Goal: Task Accomplishment & Management: Manage account settings

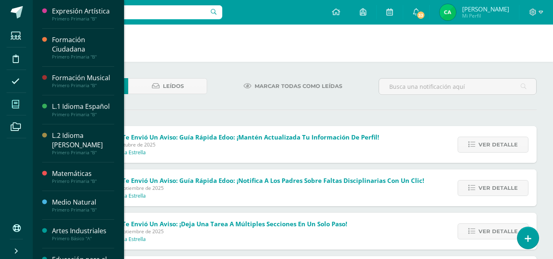
click at [25, 106] on link "Mis cursos" at bounding box center [17, 104] width 20 height 23
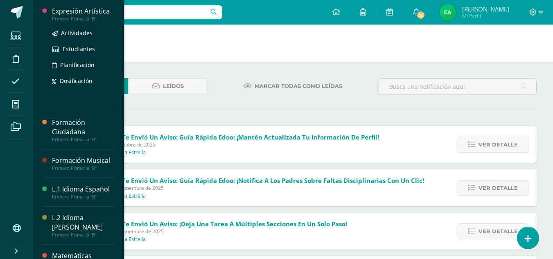
click at [95, 16] on div "Primero Primaria "B"" at bounding box center [83, 19] width 62 height 6
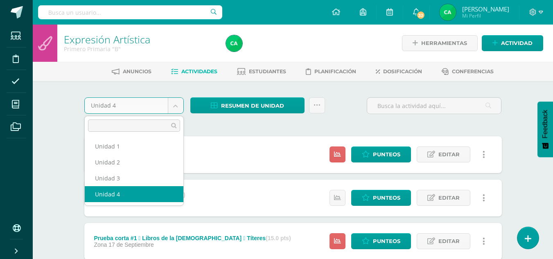
click at [176, 111] on body "Estudiantes Disciplina Asistencia Mis cursos Archivos Soporte Ayuda Reportar un…" at bounding box center [276, 200] width 553 height 401
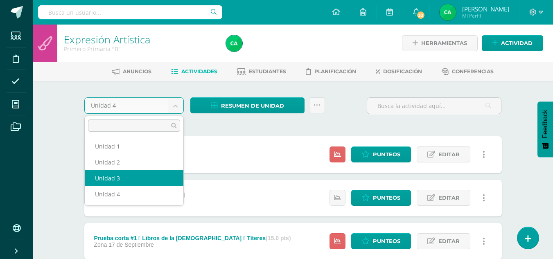
select select "Unidad 3"
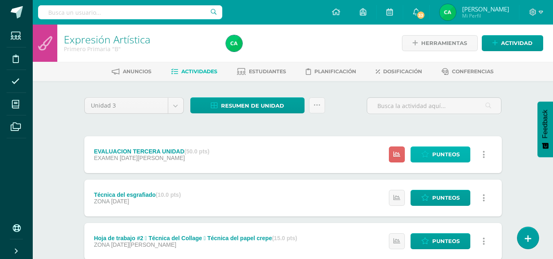
click at [435, 150] on span "Punteos" at bounding box center [446, 154] width 27 height 15
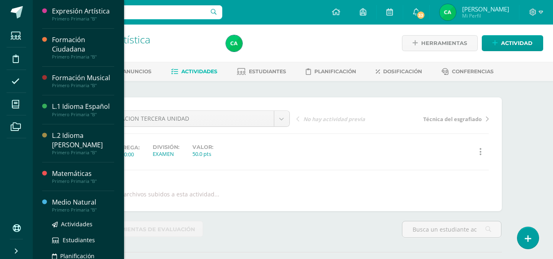
click at [102, 201] on div "Medio Natural" at bounding box center [83, 202] width 62 height 9
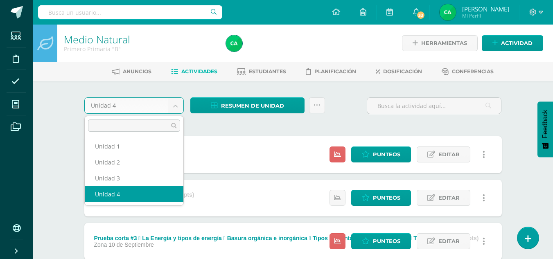
click at [179, 111] on body "Estudiantes Disciplina Asistencia Mis cursos Archivos Soporte Ayuda Reportar un…" at bounding box center [276, 200] width 553 height 401
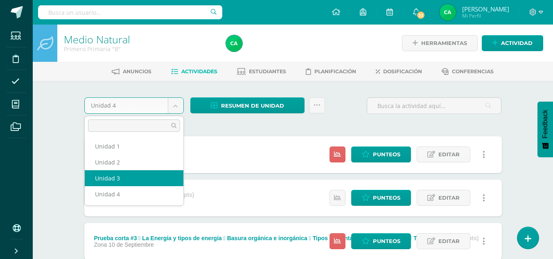
select select "Unidad 3"
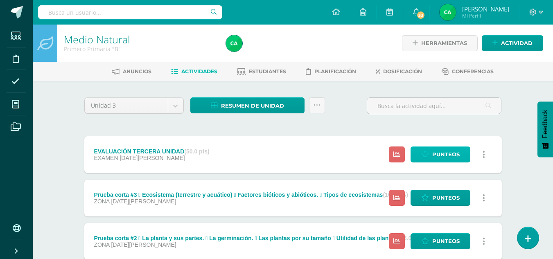
click at [421, 155] on link "Punteos" at bounding box center [441, 155] width 60 height 16
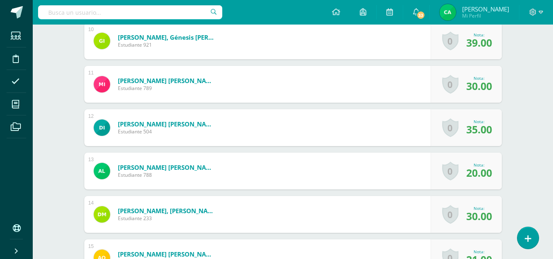
scroll to position [506, 0]
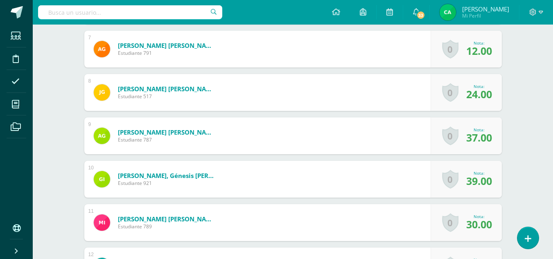
click at [550, 104] on div "Medio Natural Primero Primaria "B" Herramientas Detalle de asistencias Activida…" at bounding box center [293, 230] width 521 height 1425
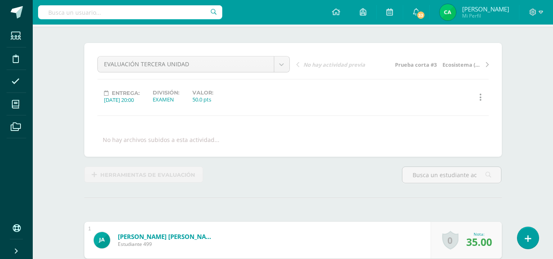
scroll to position [0, 0]
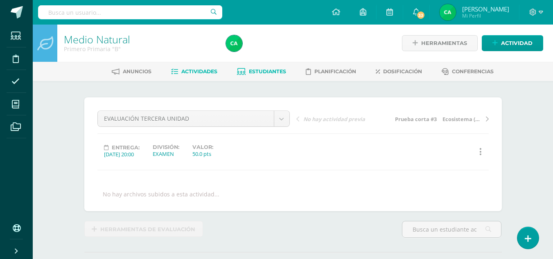
click at [268, 73] on span "Estudiantes" at bounding box center [267, 71] width 37 height 6
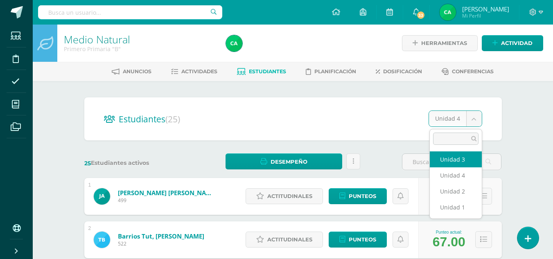
select select "/dashboard/teacher/section/1549/students/?unit=69928"
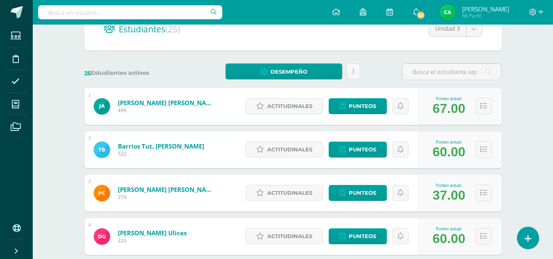
scroll to position [99, 0]
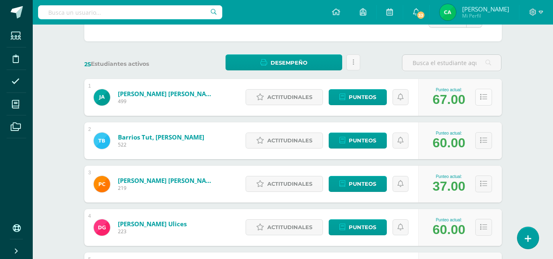
click at [487, 99] on button at bounding box center [484, 97] width 17 height 17
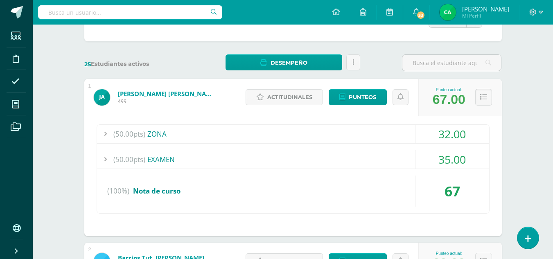
click at [487, 99] on button at bounding box center [484, 97] width 17 height 17
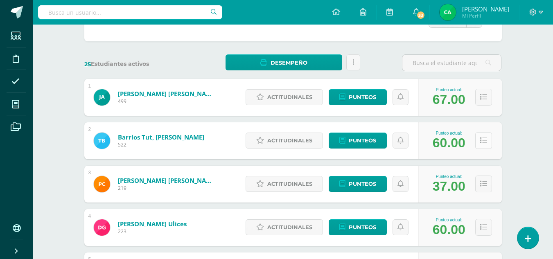
click at [478, 142] on button at bounding box center [484, 140] width 17 height 17
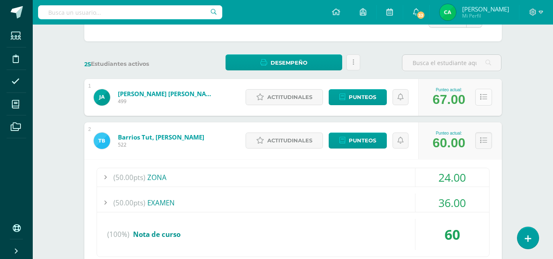
click at [488, 97] on button at bounding box center [484, 97] width 17 height 17
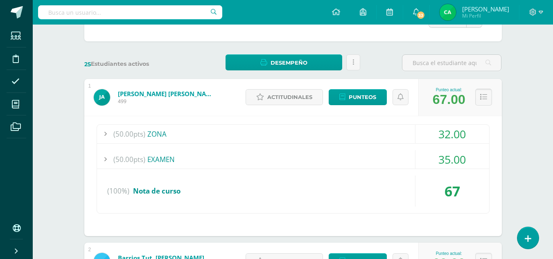
click at [488, 97] on button at bounding box center [484, 97] width 17 height 17
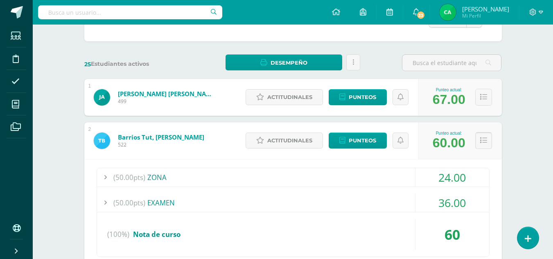
click at [487, 141] on button at bounding box center [484, 140] width 17 height 17
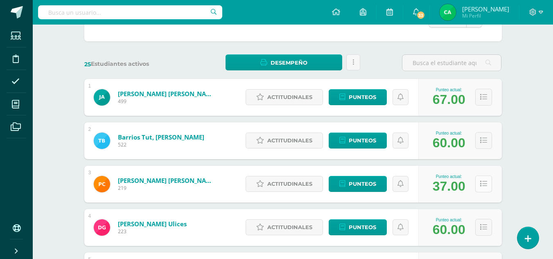
click at [481, 184] on icon at bounding box center [483, 184] width 7 height 7
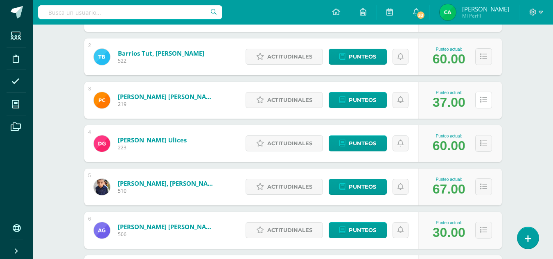
scroll to position [190, 0]
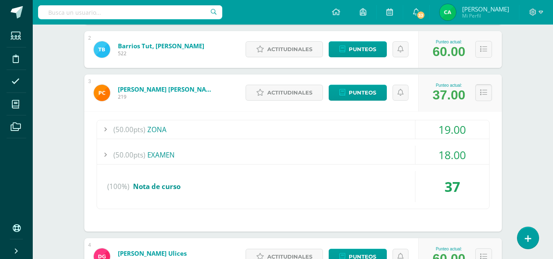
click at [480, 93] on icon at bounding box center [483, 92] width 7 height 7
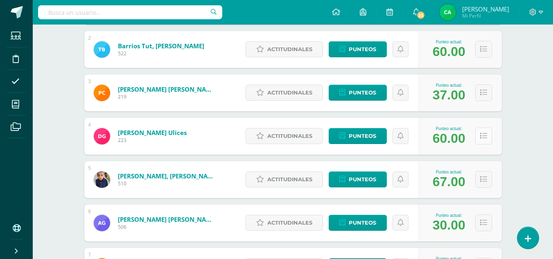
click at [483, 136] on icon at bounding box center [483, 136] width 7 height 7
